Goal: Task Accomplishment & Management: Manage account settings

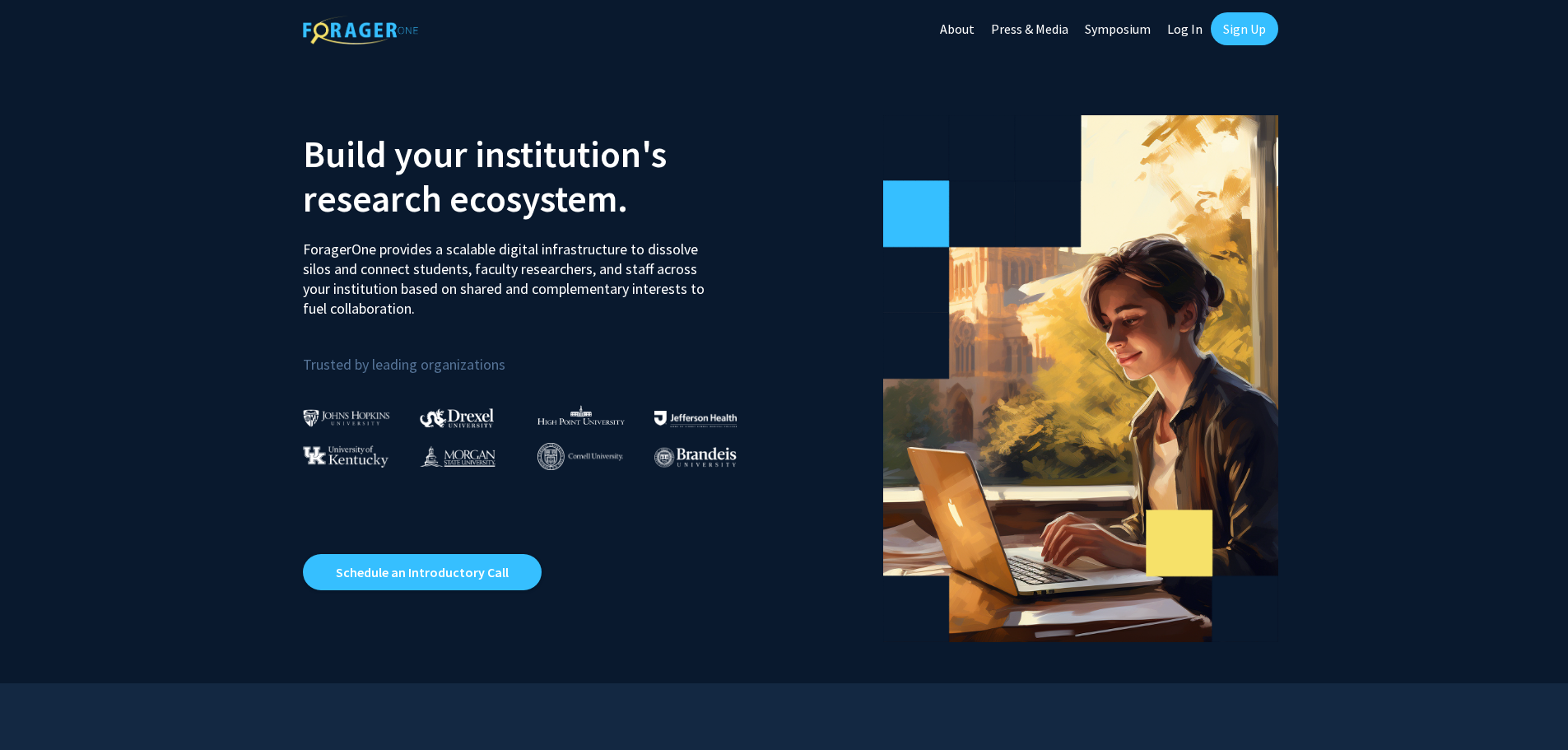
click at [1242, 20] on link "Sign Up" at bounding box center [1244, 29] width 67 height 33
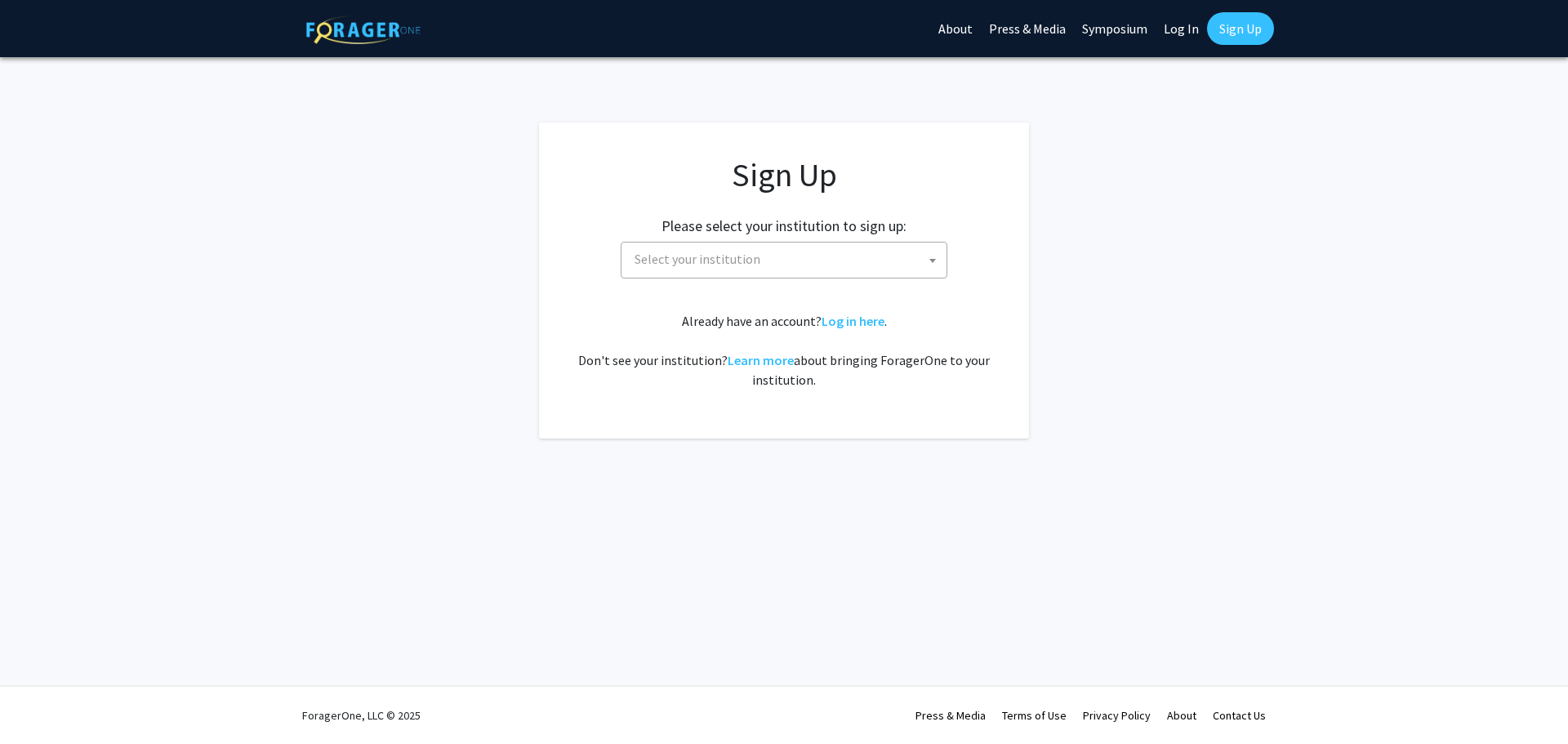
click at [1178, 27] on link "Log In" at bounding box center [1181, 28] width 52 height 57
select select
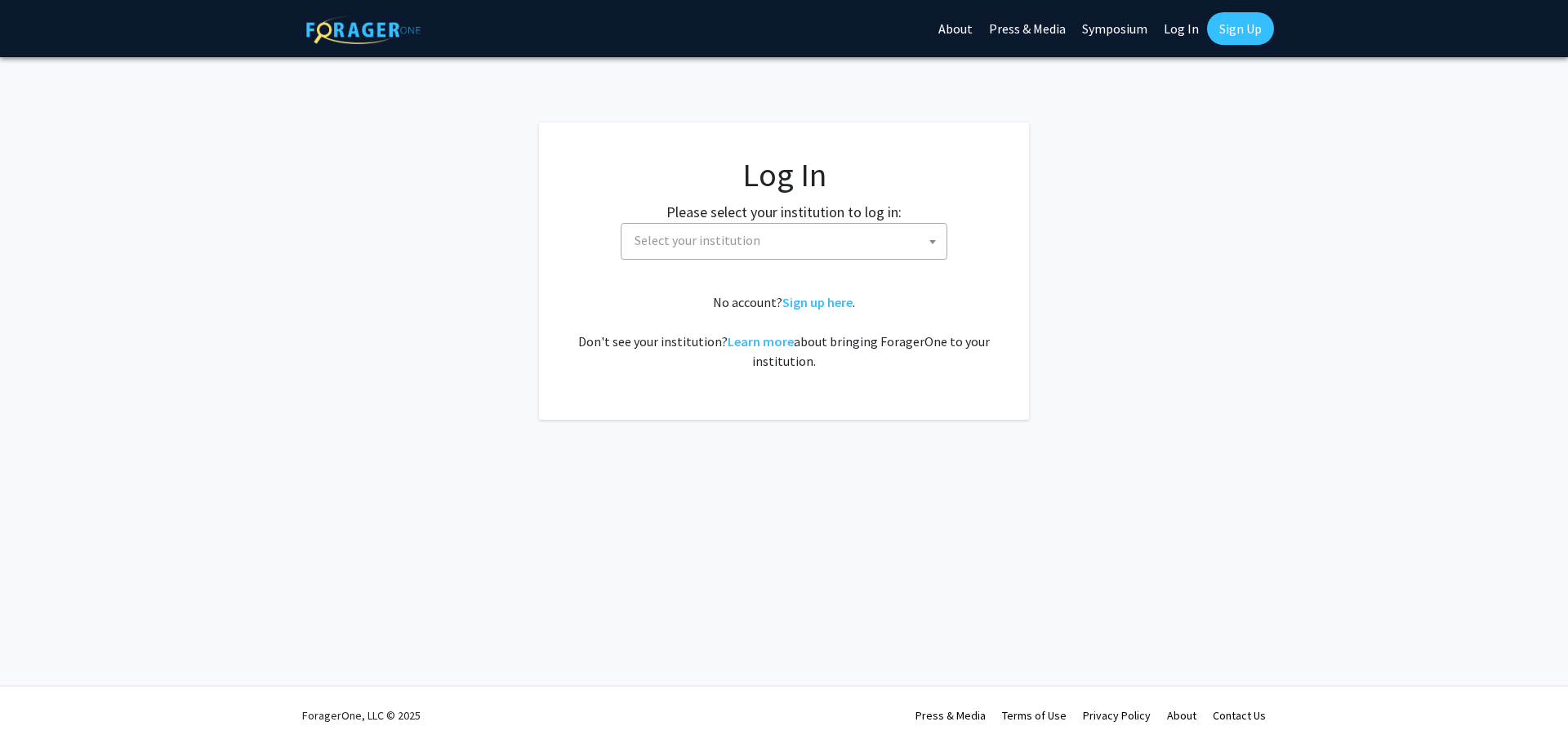
select select
